Goal: Entertainment & Leisure: Consume media (video, audio)

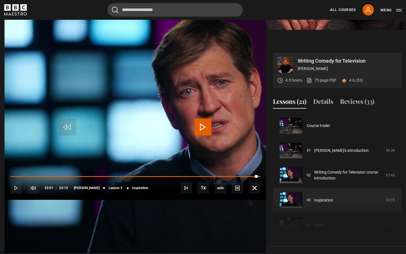
scroll to position [144, 0]
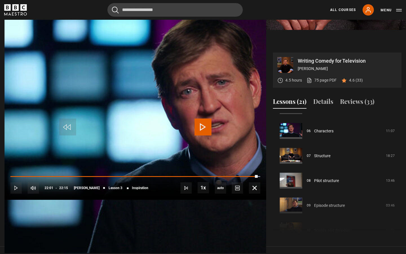
click at [208, 129] on span "Video Player" at bounding box center [203, 126] width 17 height 17
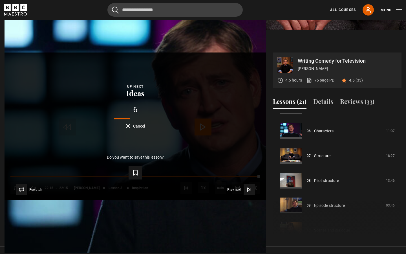
click at [145, 124] on span "Cancel" at bounding box center [139, 126] width 12 height 4
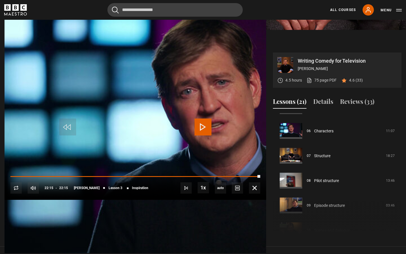
click at [340, 131] on span "Video Player" at bounding box center [338, 126] width 17 height 17
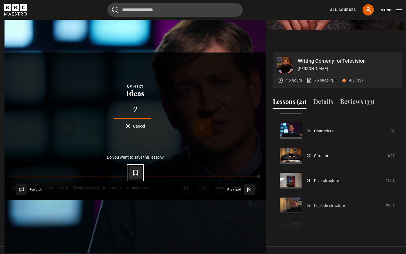
click at [139, 176] on icon "Video Player" at bounding box center [135, 172] width 7 height 7
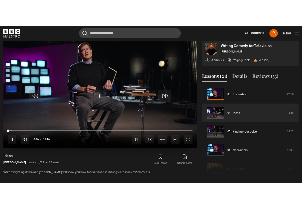
scroll to position [212, 0]
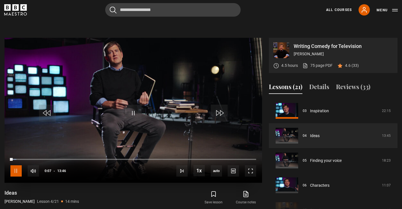
click at [18, 170] on span "Video Player" at bounding box center [15, 170] width 11 height 11
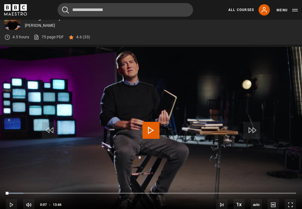
scroll to position [0, 0]
